Goal: Transaction & Acquisition: Purchase product/service

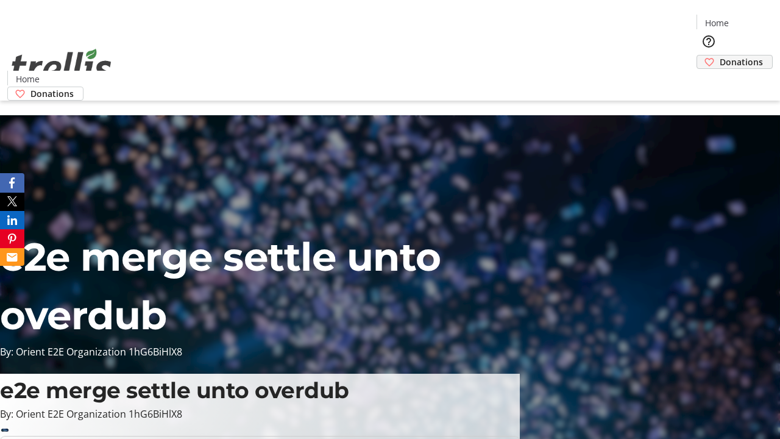
click at [720, 55] on span "Donations" at bounding box center [741, 61] width 43 height 13
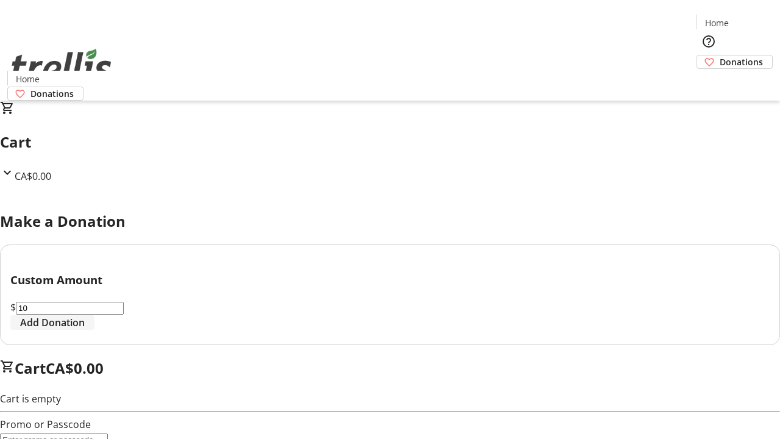
click at [85, 330] on span "Add Donation" at bounding box center [52, 322] width 65 height 15
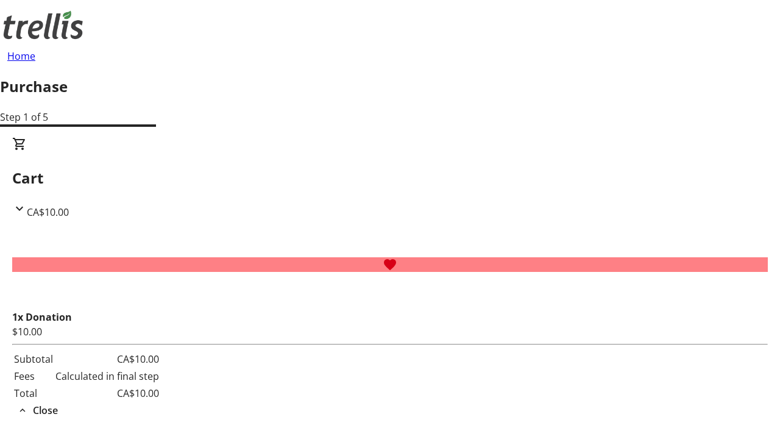
select select "CA"
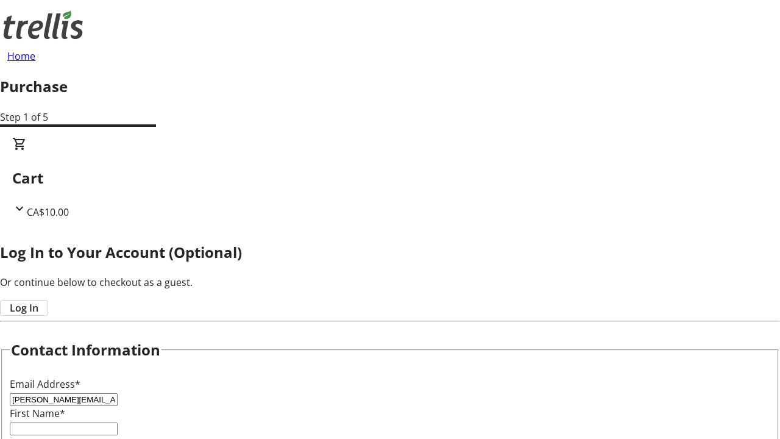
type input "[PERSON_NAME][EMAIL_ADDRESS][DOMAIN_NAME]"
type input "[PERSON_NAME]"
type input "Green"
type input "[STREET_ADDRESS][PERSON_NAME]"
type input "Kelowna"
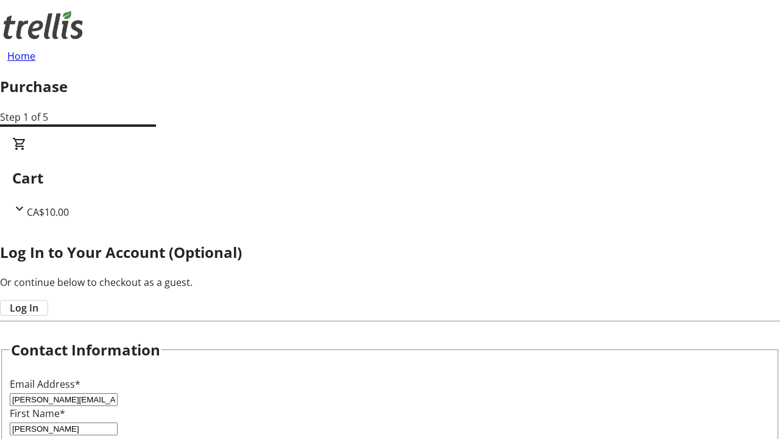
select select "BC"
type input "Kelowna"
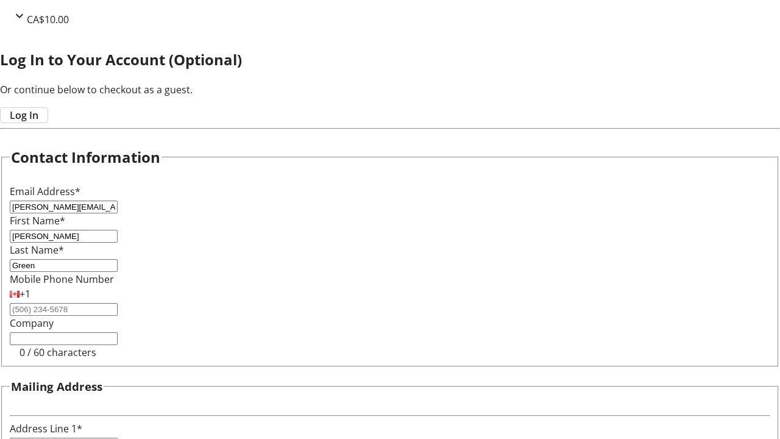
type input "V1Y 0C2"
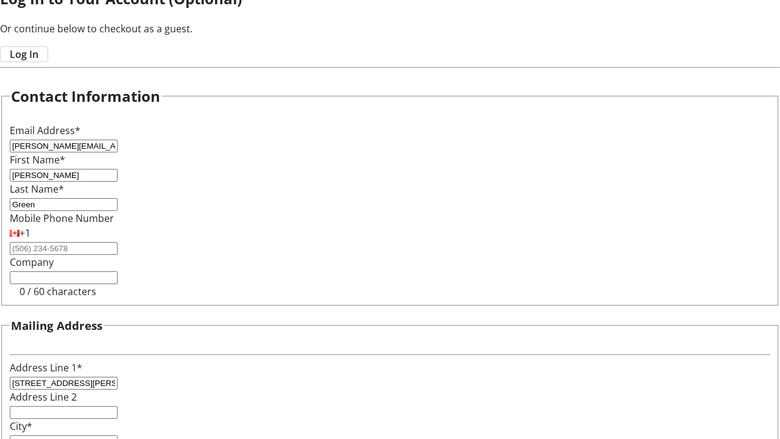
scroll to position [328, 0]
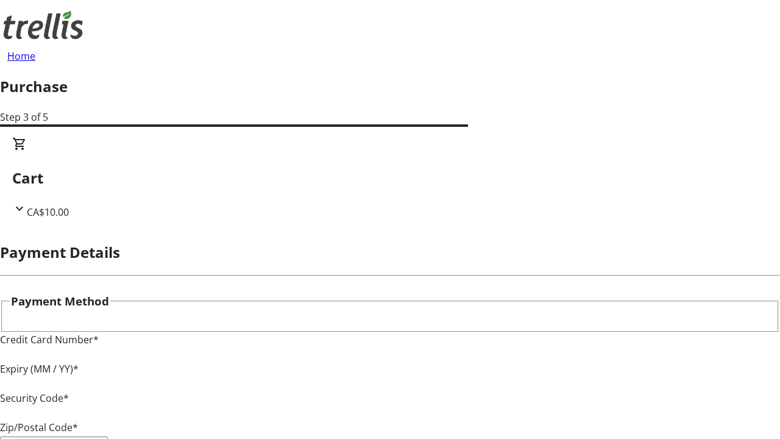
type input "V1Y 0C2"
